Goal: Task Accomplishment & Management: Complete application form

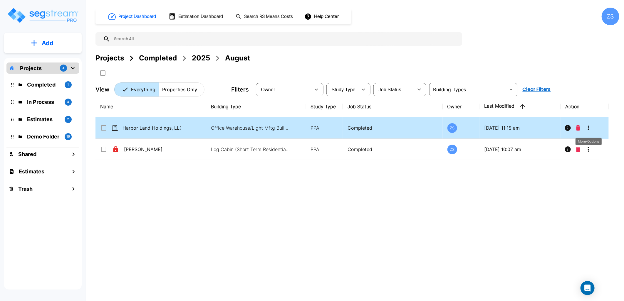
click at [590, 128] on icon "More-Options" at bounding box center [588, 128] width 7 height 7
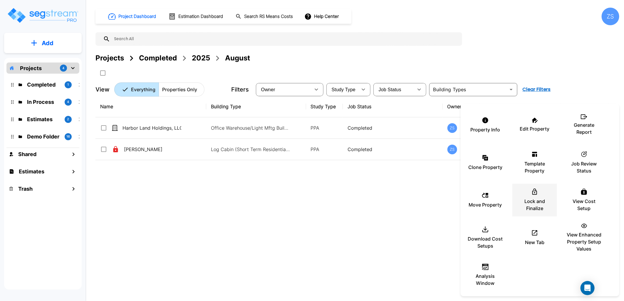
click at [536, 205] on p "Lock and Finalize" at bounding box center [534, 205] width 35 height 14
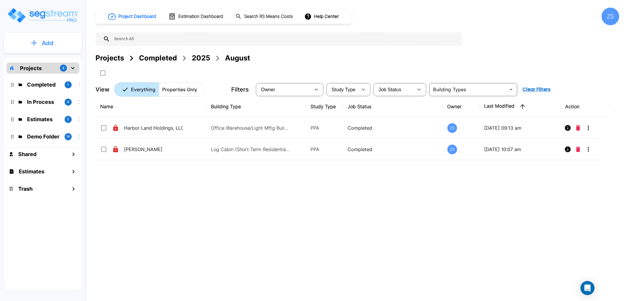
click at [48, 46] on p "Add" at bounding box center [48, 43] width 12 height 9
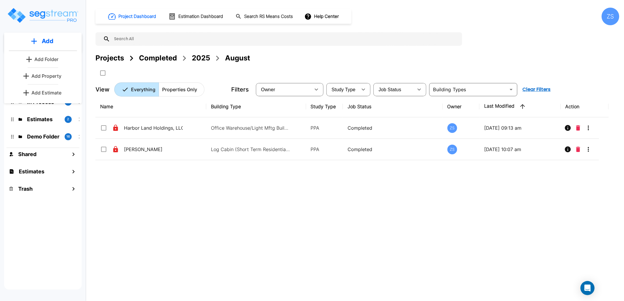
click at [57, 92] on p "Add Estimate" at bounding box center [46, 92] width 30 height 7
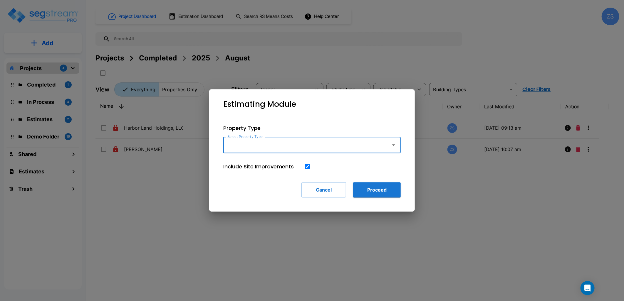
click at [244, 142] on input "Select Property Type" at bounding box center [305, 144] width 159 height 11
type input "retil"
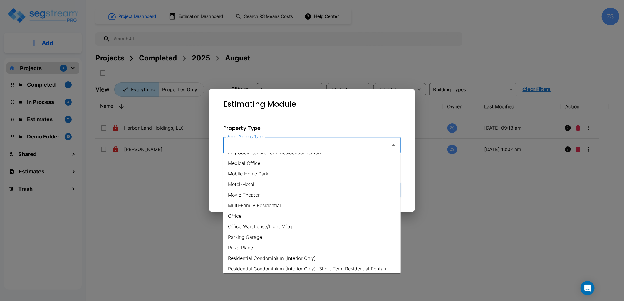
scroll to position [326, 0]
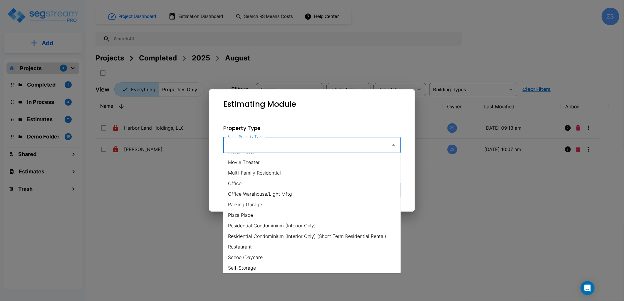
click at [273, 203] on li "Parking Garage" at bounding box center [311, 204] width 177 height 11
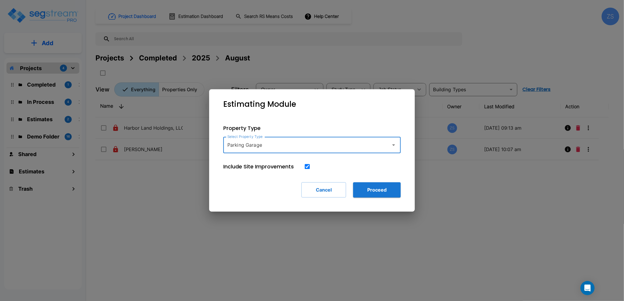
click at [276, 143] on input "Parking Garage" at bounding box center [305, 144] width 159 height 11
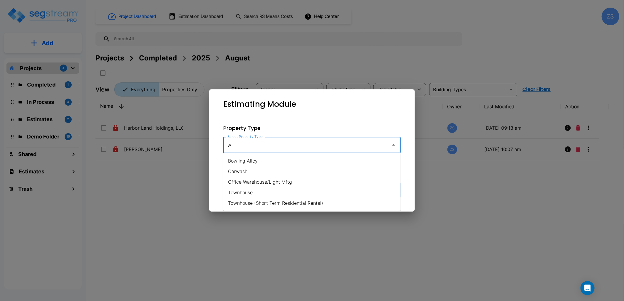
scroll to position [0, 0]
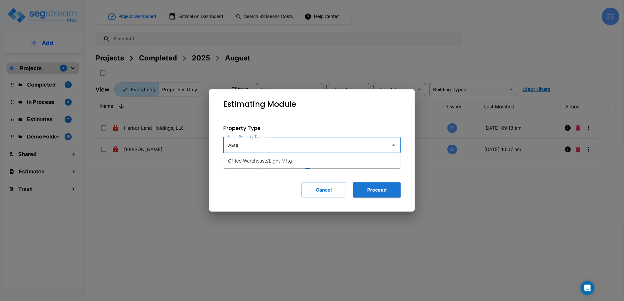
click at [272, 161] on li "Office Warehouse/Light Mftg" at bounding box center [311, 161] width 177 height 11
type input "Office Warehouse/Light Mftg"
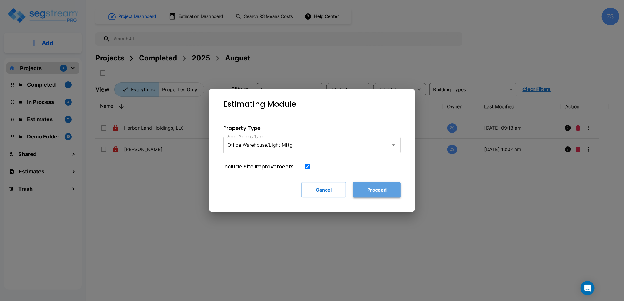
click at [378, 190] on button "Proceed" at bounding box center [377, 189] width 48 height 15
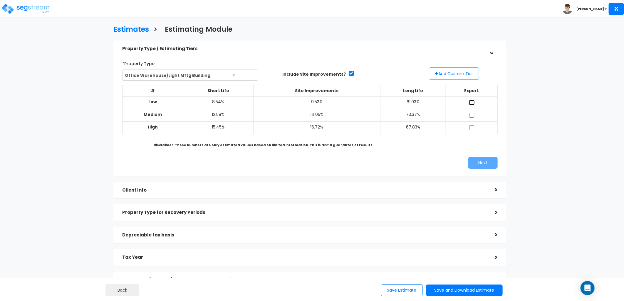
click at [469, 101] on input "checkbox" at bounding box center [472, 102] width 6 height 5
checkbox input "true"
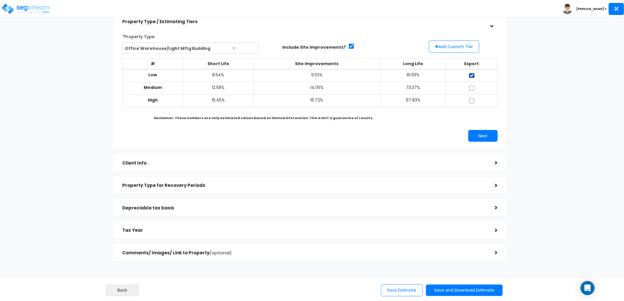
scroll to position [51, 0]
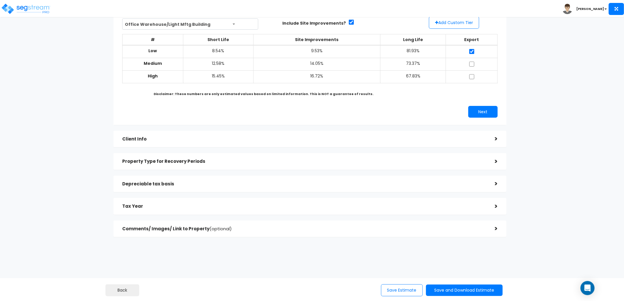
click at [246, 186] on h5 "Depreciable tax basis" at bounding box center [304, 184] width 364 height 5
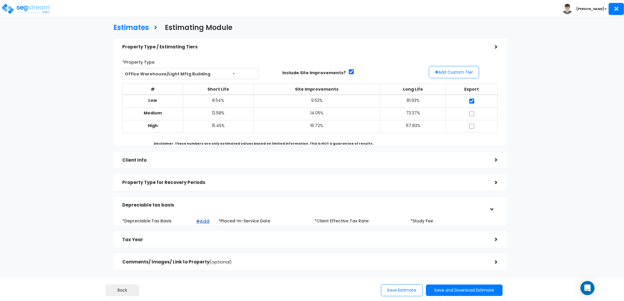
scroll to position [0, 0]
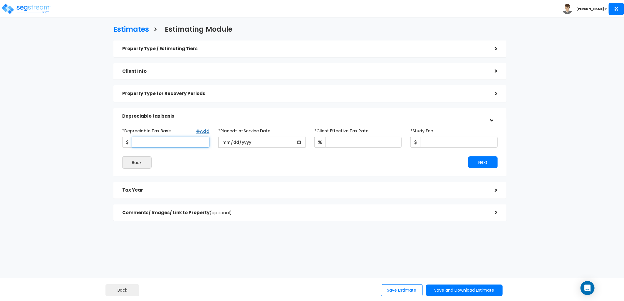
click at [177, 143] on input "*Depreciable Tax Basis" at bounding box center [171, 142] width 78 height 11
click at [157, 141] on input "*Depreciable Tax Basis" at bounding box center [171, 142] width 78 height 11
type input "1,003,321"
click at [230, 143] on input "date" at bounding box center [261, 142] width 87 height 11
type input "1822-02-07"
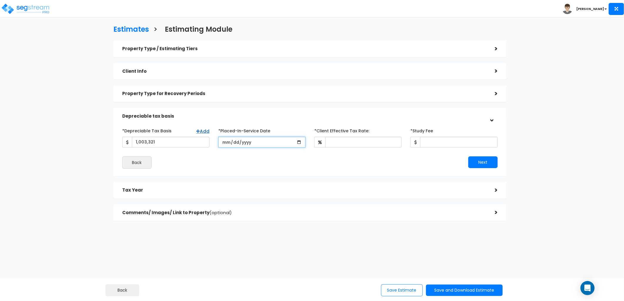
click at [230, 143] on input "date" at bounding box center [261, 142] width 87 height 11
type input "[DATE]"
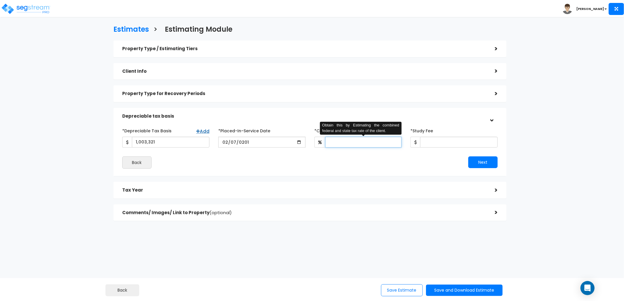
click at [360, 144] on input "*Client Effective Tax Rate:" at bounding box center [363, 142] width 76 height 11
type input "37"
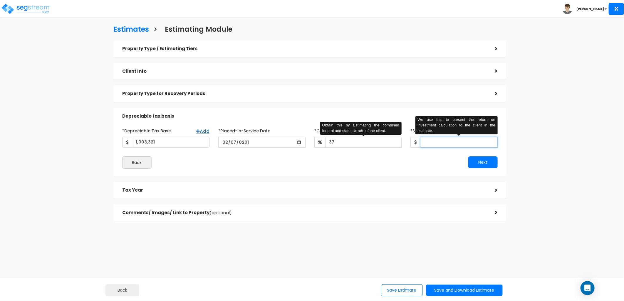
drag, startPoint x: 433, startPoint y: 141, endPoint x: 433, endPoint y: 147, distance: 6.5
click at [433, 147] on input "*Study Fee" at bounding box center [459, 142] width 78 height 11
type input "14,500"
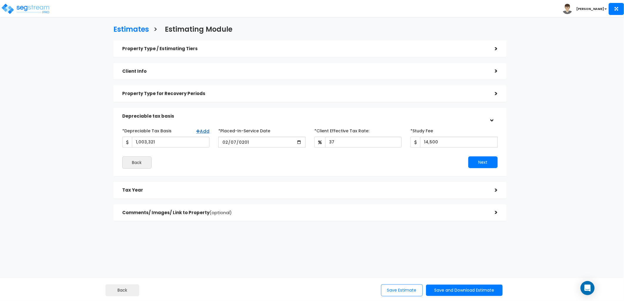
click at [224, 192] on h5 "Tax Year" at bounding box center [304, 190] width 364 height 5
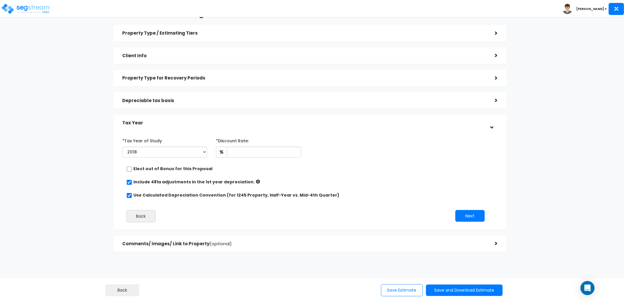
scroll to position [31, 0]
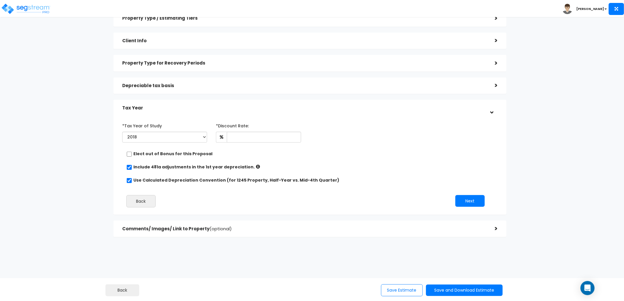
click at [223, 230] on span "(optional)" at bounding box center [220, 229] width 22 height 6
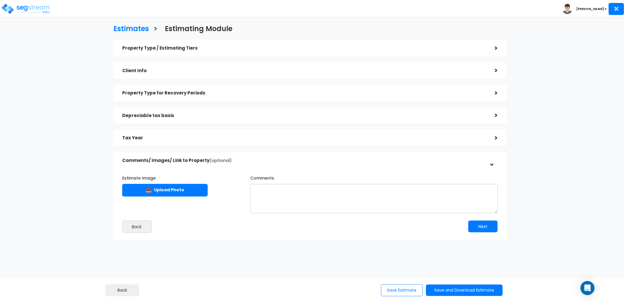
scroll to position [0, 0]
click at [218, 55] on div "Property Type / Estimating Tiers >" at bounding box center [309, 49] width 393 height 17
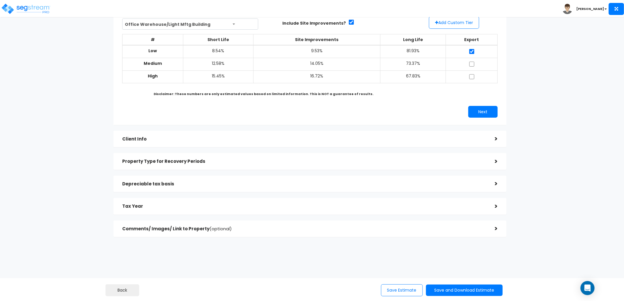
click at [193, 145] on div "Client Info >" at bounding box center [309, 139] width 393 height 17
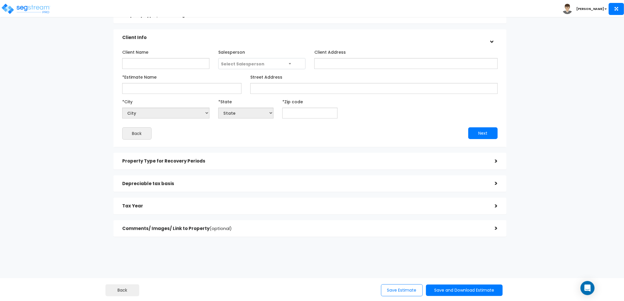
scroll to position [33, 0]
click at [439, 286] on button "Save and Download Estimate" at bounding box center [464, 290] width 77 height 11
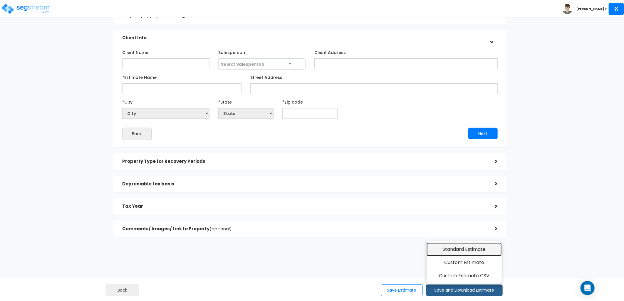
click at [482, 250] on link "Standard Estimate" at bounding box center [463, 250] width 75 height 14
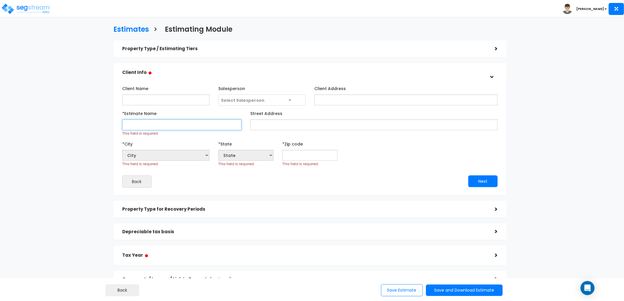
click at [176, 125] on input "*Estimate Name" at bounding box center [181, 125] width 119 height 11
type input "Pol St"
select select "National Average"
type input "77"
select select "TX"
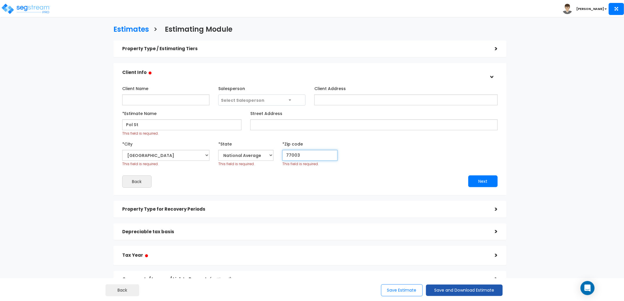
type input "77003"
drag, startPoint x: 442, startPoint y: 295, endPoint x: 442, endPoint y: 292, distance: 3.3
click at [442, 294] on button "Save and Download Estimate" at bounding box center [464, 290] width 77 height 11
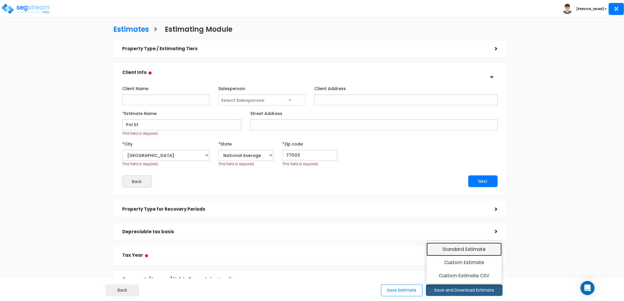
click at [451, 245] on link "Standard Estimate" at bounding box center [463, 250] width 75 height 14
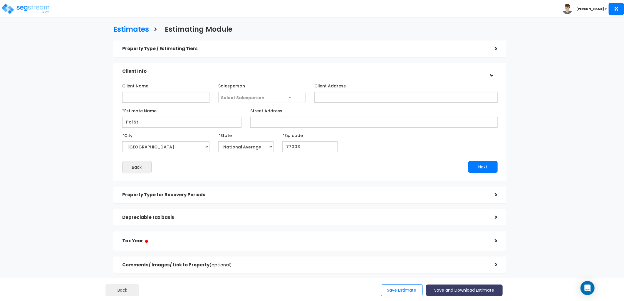
click at [439, 288] on button "Save and Download Estimate" at bounding box center [464, 290] width 77 height 11
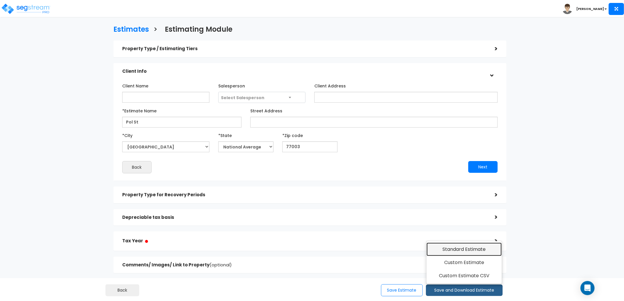
click at [444, 247] on link "Standard Estimate" at bounding box center [463, 250] width 75 height 14
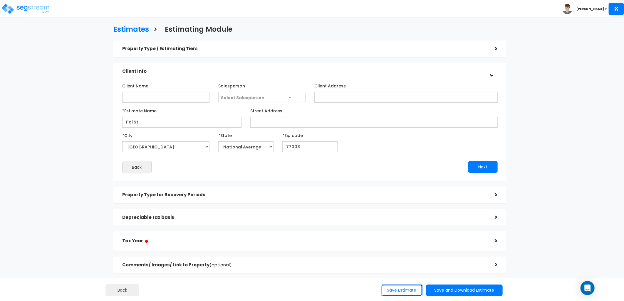
click at [398, 289] on button "Save Estimate" at bounding box center [402, 291] width 42 height 12
click at [28, 6] on img at bounding box center [26, 9] width 50 height 12
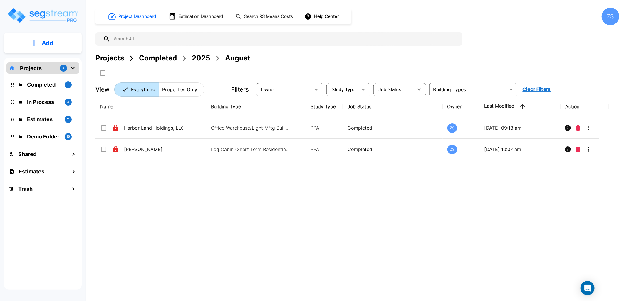
click at [39, 174] on h1 "Estimates" at bounding box center [32, 172] width 26 height 8
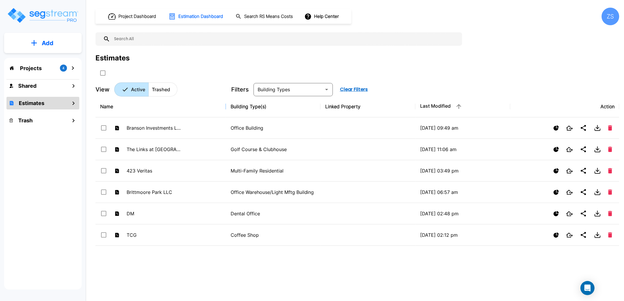
drag, startPoint x: 196, startPoint y: 107, endPoint x: 218, endPoint y: 116, distance: 23.7
click at [53, 46] on p "Add" at bounding box center [48, 43] width 12 height 9
click at [50, 92] on p "Add Estimate" at bounding box center [46, 92] width 30 height 7
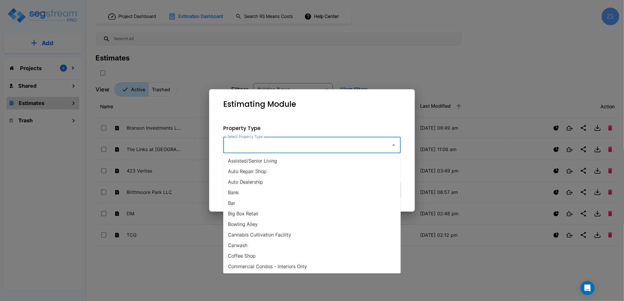
click at [266, 144] on input "Select Property Type" at bounding box center [305, 144] width 159 height 11
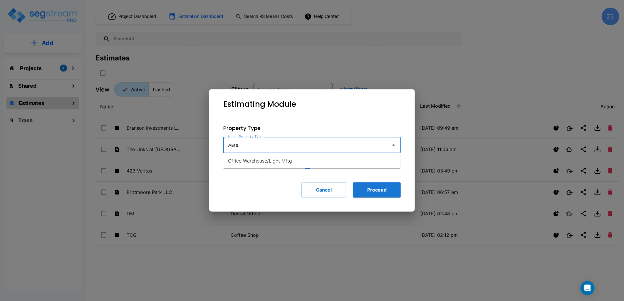
drag, startPoint x: 278, startPoint y: 159, endPoint x: 281, endPoint y: 160, distance: 3.6
click at [278, 159] on li "Office Warehouse/Light Mftg" at bounding box center [311, 161] width 177 height 11
type input "Office Warehouse/Light Mftg"
click at [366, 184] on button "Proceed" at bounding box center [377, 189] width 48 height 15
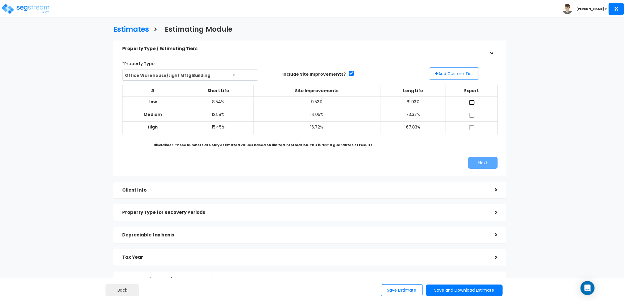
click at [474, 103] on input "checkbox" at bounding box center [472, 102] width 6 height 5
checkbox input "true"
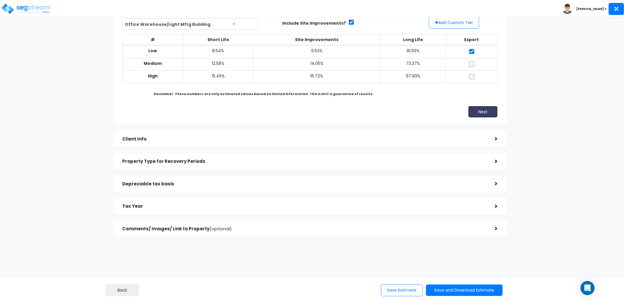
click at [475, 112] on button "Next" at bounding box center [482, 112] width 29 height 12
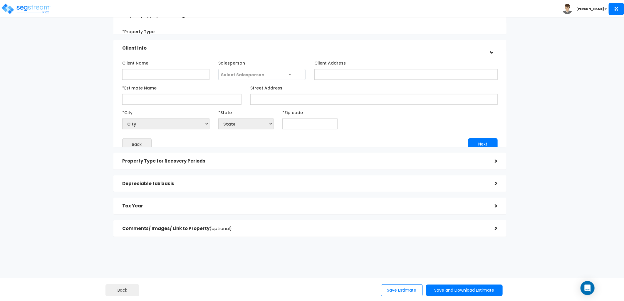
scroll to position [33, 0]
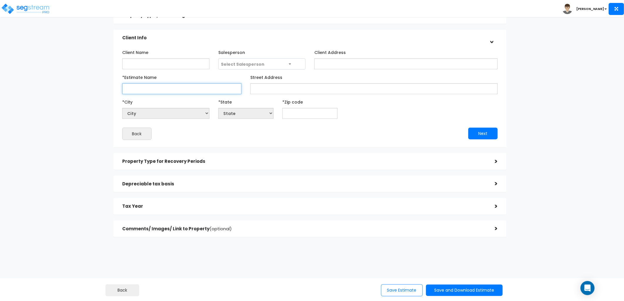
click at [155, 88] on input "*Estimate Name" at bounding box center [181, 88] width 119 height 11
click at [133, 89] on input "Pol St" at bounding box center [181, 88] width 119 height 11
type input "Polk St"
click at [296, 111] on input "text" at bounding box center [309, 113] width 55 height 11
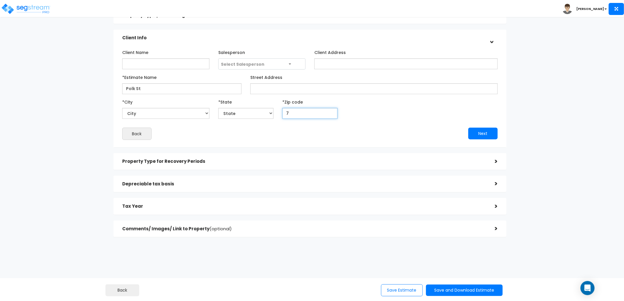
type input "77"
select select "[GEOGRAPHIC_DATA]"
type input "77003"
click at [472, 131] on button "Next" at bounding box center [482, 134] width 29 height 12
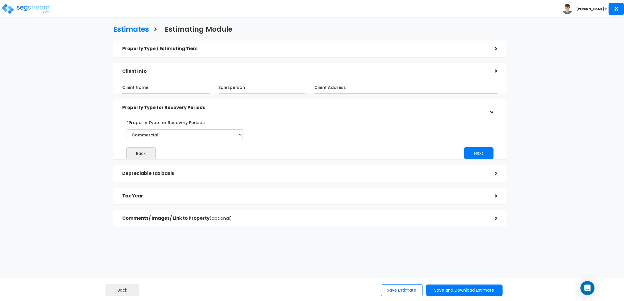
scroll to position [0, 0]
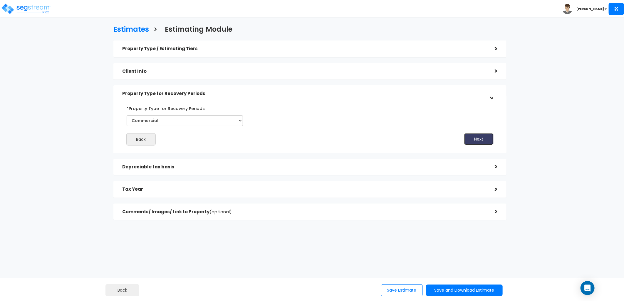
click at [479, 141] on button "Next" at bounding box center [478, 139] width 29 height 12
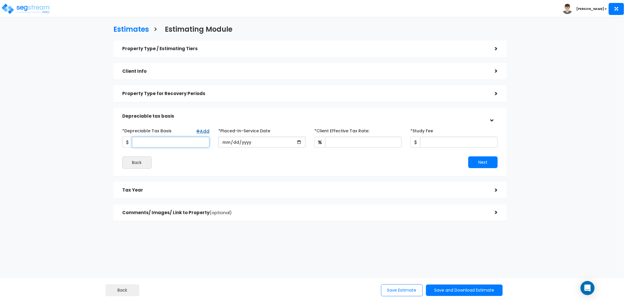
click at [175, 138] on input "*Depreciable Tax Basis" at bounding box center [171, 142] width 78 height 11
type input "1,003,321"
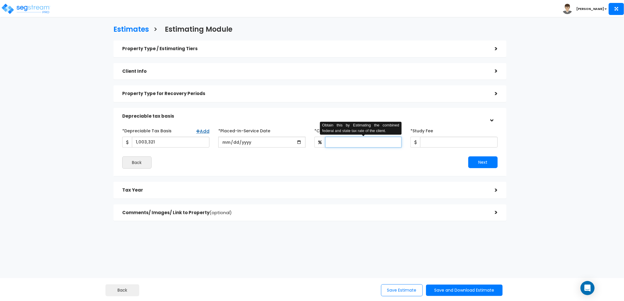
click at [343, 145] on input "*Client Effective Tax Rate:" at bounding box center [363, 142] width 76 height 11
click at [222, 143] on input "date" at bounding box center [261, 142] width 87 height 11
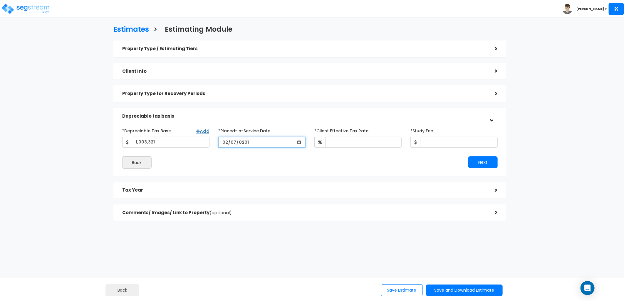
type input "2018-02-07"
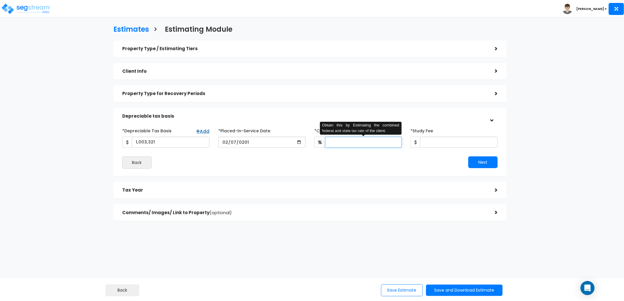
click at [339, 140] on input "*Client Effective Tax Rate:" at bounding box center [363, 142] width 76 height 11
type input "37"
click at [438, 136] on div "*Study Fee" at bounding box center [453, 137] width 87 height 22
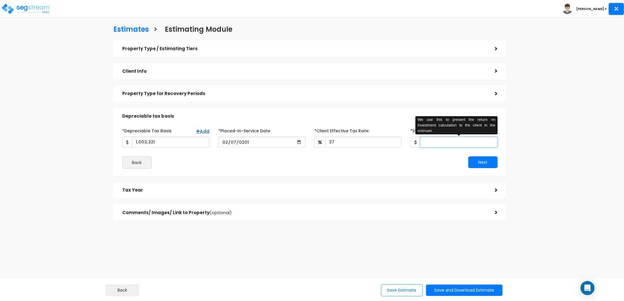
click at [436, 140] on input "*Study Fee" at bounding box center [459, 142] width 78 height 11
type input "14,500"
click at [493, 166] on button "Next" at bounding box center [482, 163] width 29 height 12
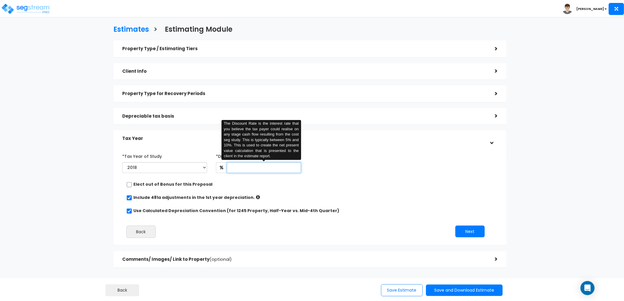
click at [263, 169] on input "text" at bounding box center [264, 167] width 74 height 11
type input "8"
click at [462, 233] on button "Next" at bounding box center [469, 232] width 29 height 12
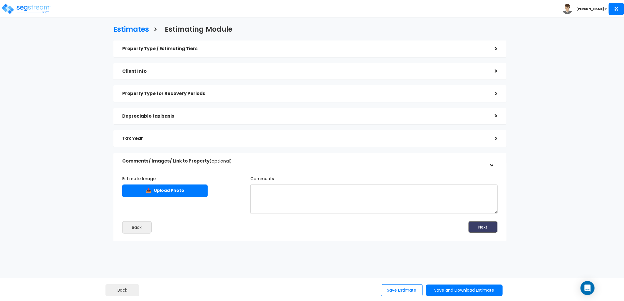
click at [474, 230] on button "Next" at bounding box center [482, 227] width 29 height 12
click at [445, 291] on button "Save and Download Estimate" at bounding box center [464, 290] width 77 height 11
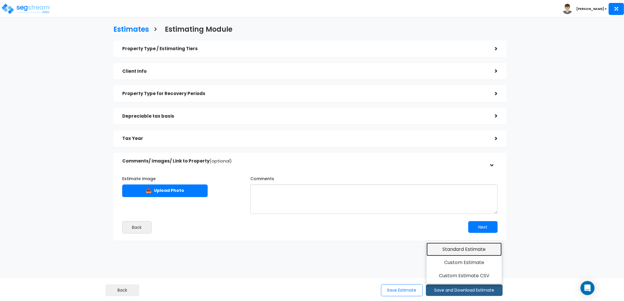
click at [458, 254] on link "Standard Estimate" at bounding box center [463, 250] width 75 height 14
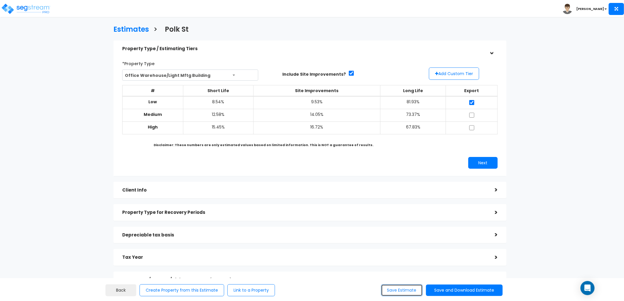
click at [403, 289] on button "Save Estimate" at bounding box center [402, 291] width 42 height 12
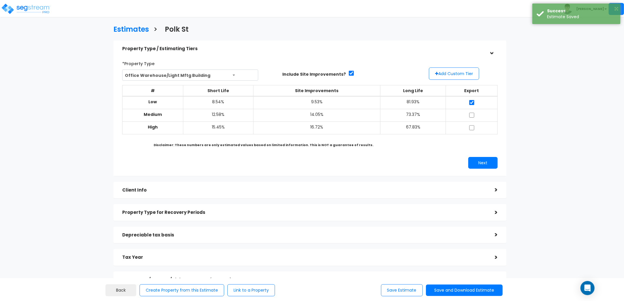
click at [29, 16] on div "Toggle navigation" at bounding box center [48, 4] width 89 height 26
click at [37, 14] on img at bounding box center [26, 9] width 50 height 12
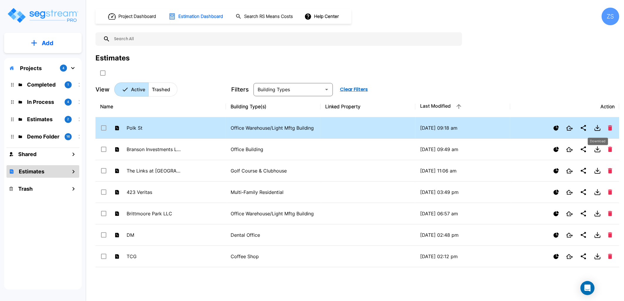
click at [598, 129] on icon "Download" at bounding box center [597, 128] width 7 height 7
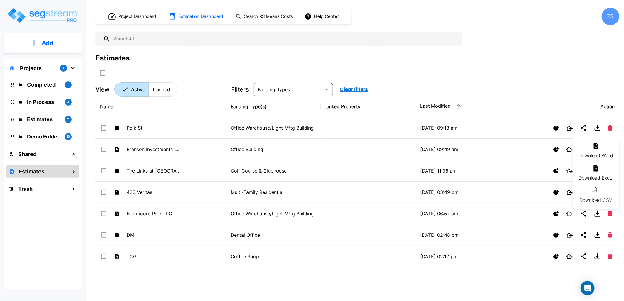
click at [596, 176] on li "Download Excel" at bounding box center [595, 173] width 47 height 22
